Goal: Task Accomplishment & Management: Manage account settings

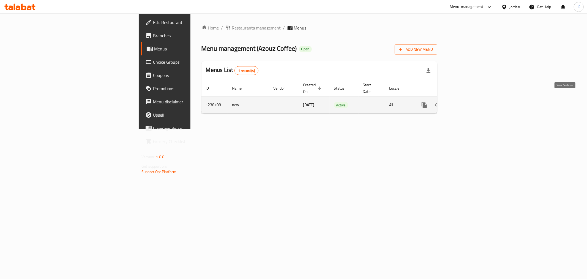
click at [468, 102] on icon "enhanced table" at bounding box center [464, 105] width 7 height 7
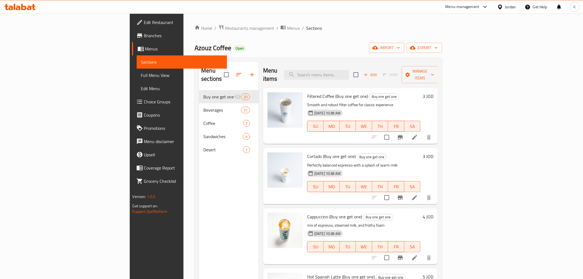
click at [144, 105] on span "Choice Groups" at bounding box center [183, 101] width 78 height 7
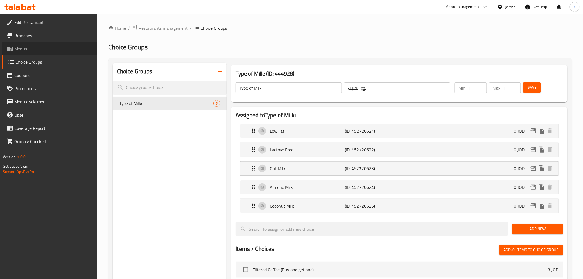
click at [27, 45] on link "Menus" at bounding box center [49, 48] width 95 height 13
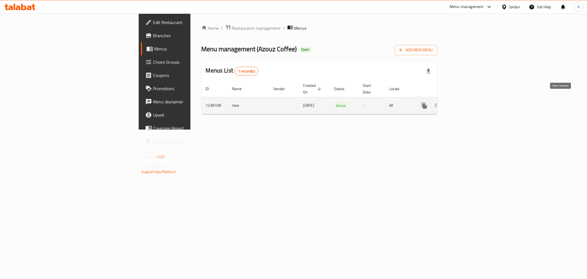
click at [468, 102] on icon "enhanced table" at bounding box center [464, 105] width 7 height 7
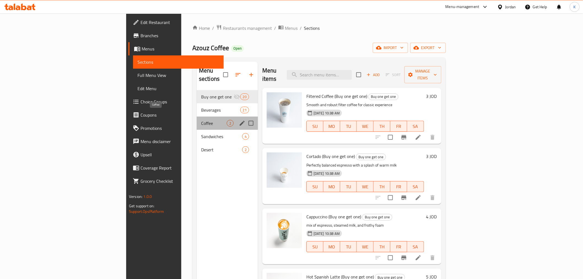
click at [201, 120] on span "Coffee" at bounding box center [214, 123] width 26 height 7
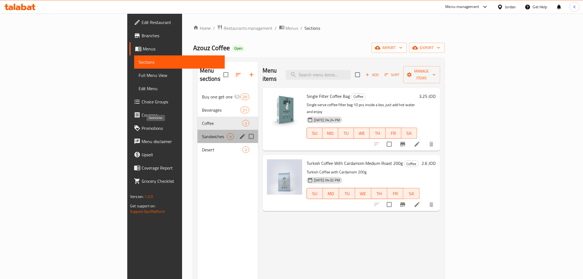
click at [202, 133] on span "Sandwiches" at bounding box center [214, 136] width 25 height 7
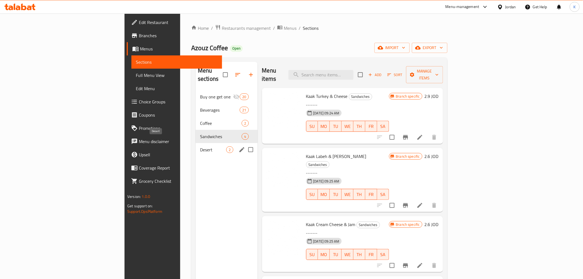
click at [200, 146] on span "Desert" at bounding box center [213, 149] width 26 height 7
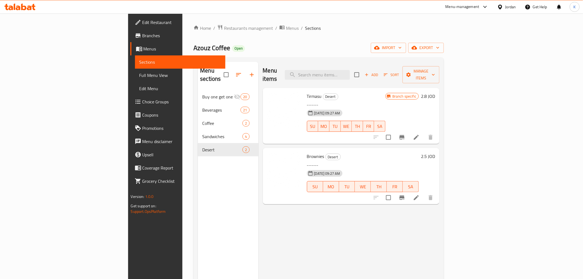
click at [142, 25] on span "Edit Restaurant" at bounding box center [181, 22] width 78 height 7
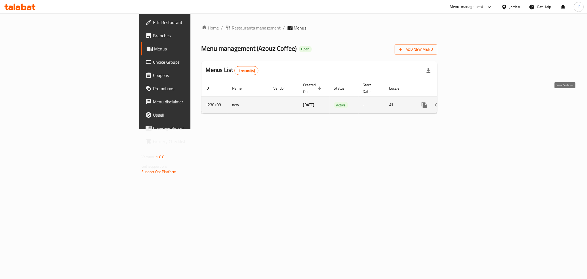
click at [471, 100] on link "enhanced table" at bounding box center [464, 104] width 13 height 13
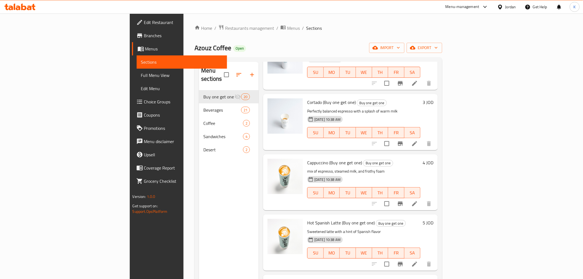
scroll to position [61, 0]
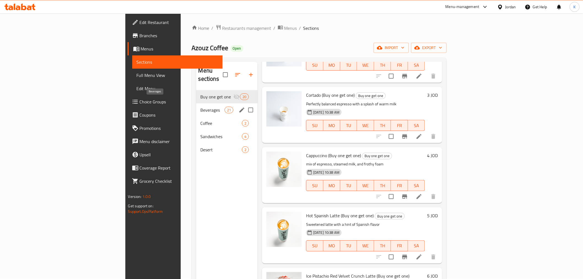
click at [201, 107] on span "Beverages" at bounding box center [213, 110] width 24 height 7
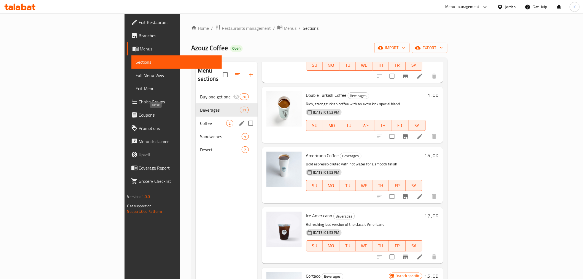
click at [200, 120] on span "Coffee" at bounding box center [213, 123] width 26 height 7
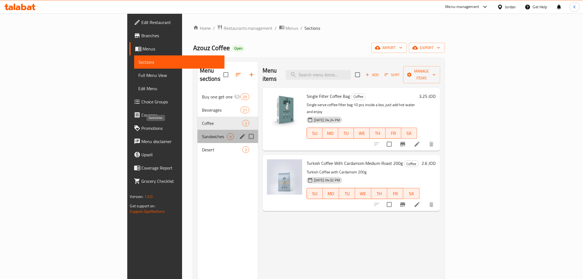
click at [202, 133] on span "Sandwiches" at bounding box center [214, 136] width 25 height 7
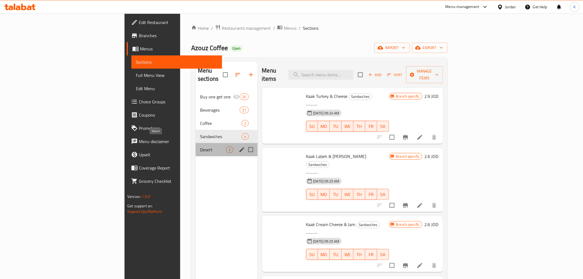
click at [200, 146] on span "Desert" at bounding box center [213, 149] width 26 height 7
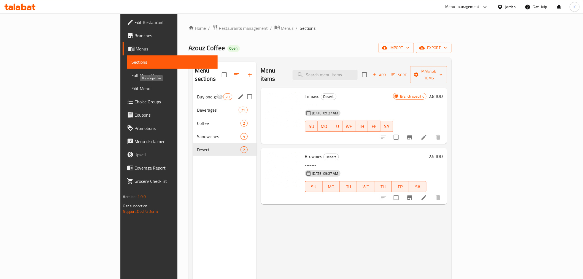
click at [197, 93] on span "Buy one get one" at bounding box center [207, 96] width 20 height 7
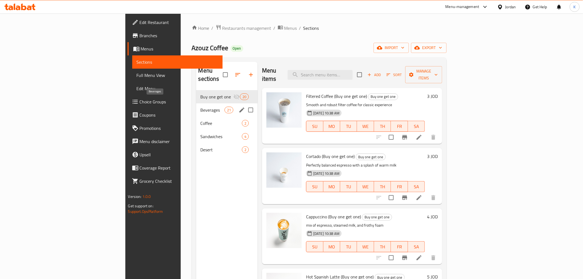
click at [201, 107] on span "Beverages" at bounding box center [213, 110] width 24 height 7
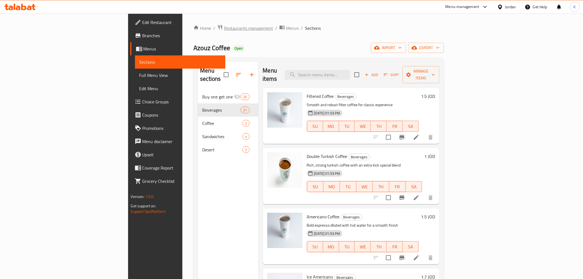
click at [224, 28] on span "Restaurants management" at bounding box center [248, 28] width 49 height 7
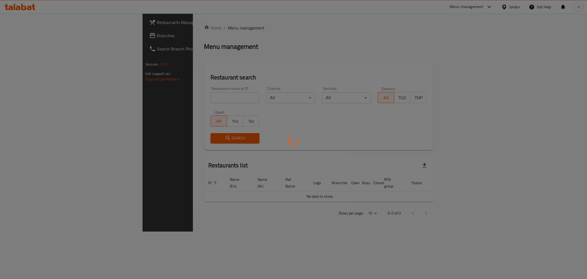
click at [161, 101] on div at bounding box center [293, 139] width 587 height 279
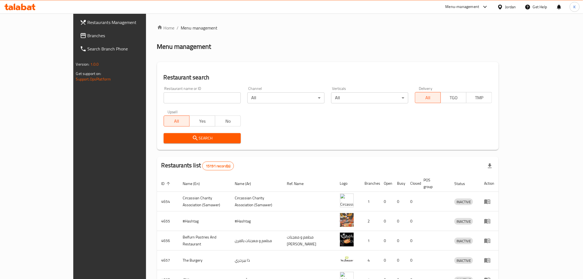
click at [164, 99] on input "search" at bounding box center [202, 97] width 77 height 11
click button "Search" at bounding box center [202, 138] width 77 height 10
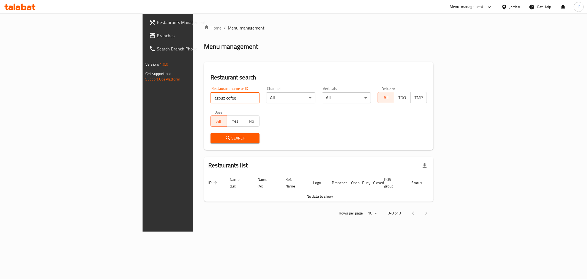
click at [211, 98] on input "azouz cofee" at bounding box center [235, 97] width 49 height 11
type input "azouz"
click at [215, 136] on span "Search" at bounding box center [235, 138] width 40 height 7
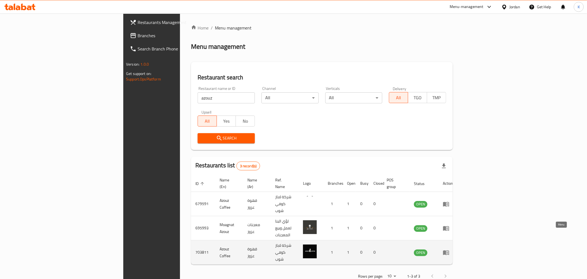
click at [450, 249] on icon "enhanced table" at bounding box center [446, 252] width 7 height 7
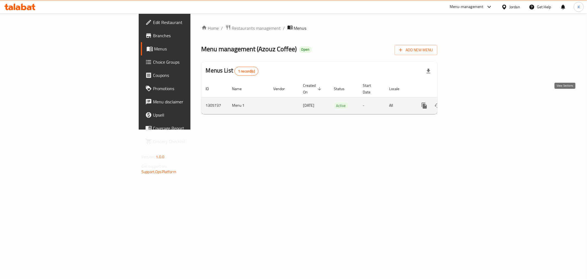
click at [471, 99] on link "enhanced table" at bounding box center [464, 105] width 13 height 13
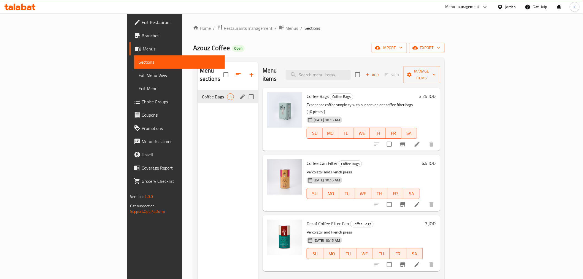
drag, startPoint x: 150, startPoint y: 92, endPoint x: 152, endPoint y: 107, distance: 14.7
click at [197, 92] on div "Coffee Bags 3" at bounding box center [227, 96] width 61 height 13
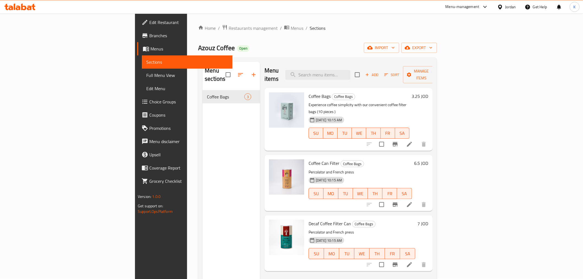
click at [202, 102] on div "Menu sections Coffee Bags 3" at bounding box center [231, 201] width 58 height 279
click at [149, 99] on span "Choice Groups" at bounding box center [188, 101] width 78 height 7
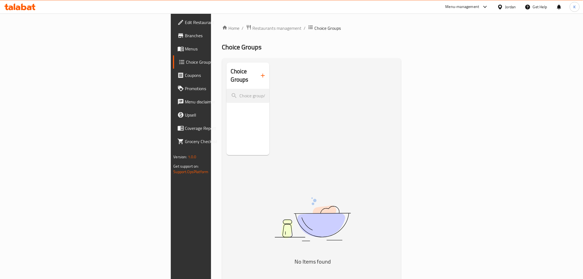
click at [185, 50] on span "Menus" at bounding box center [224, 48] width 78 height 7
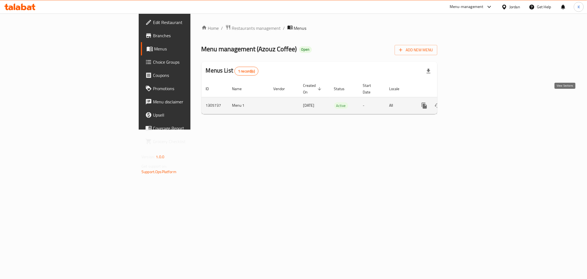
click at [471, 99] on link "enhanced table" at bounding box center [464, 105] width 13 height 13
